Goal: Information Seeking & Learning: Learn about a topic

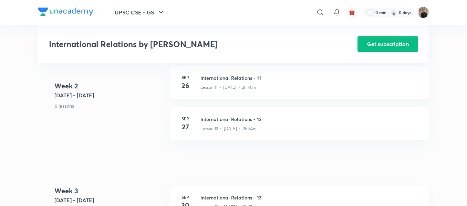
scroll to position [693, 0]
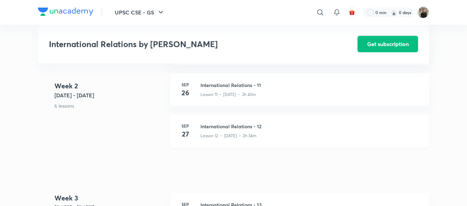
click at [235, 124] on h3 "International Relations - 12" at bounding box center [310, 126] width 220 height 7
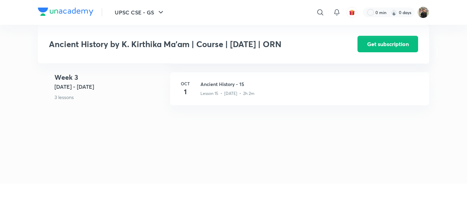
scroll to position [904, 0]
click at [224, 87] on h3 "Ancient History - 15" at bounding box center [310, 86] width 220 height 7
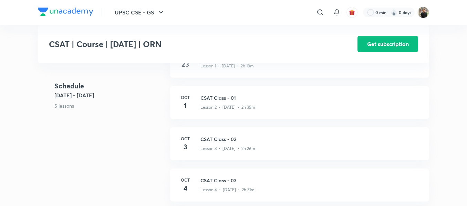
scroll to position [182, 0]
click at [225, 102] on h3 "CSAT Class - 01" at bounding box center [310, 98] width 220 height 7
